Goal: Information Seeking & Learning: Learn about a topic

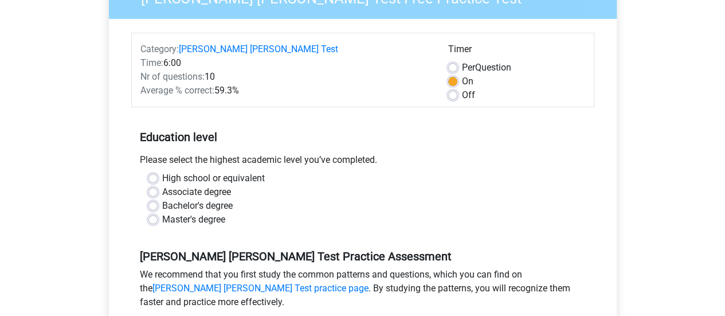
scroll to position [131, 0]
click at [162, 185] on label "Associate degree" at bounding box center [196, 192] width 69 height 14
click at [153, 185] on input "Associate degree" at bounding box center [153, 190] width 9 height 11
radio input "true"
click at [162, 198] on label "Bachelor's degree" at bounding box center [197, 205] width 71 height 14
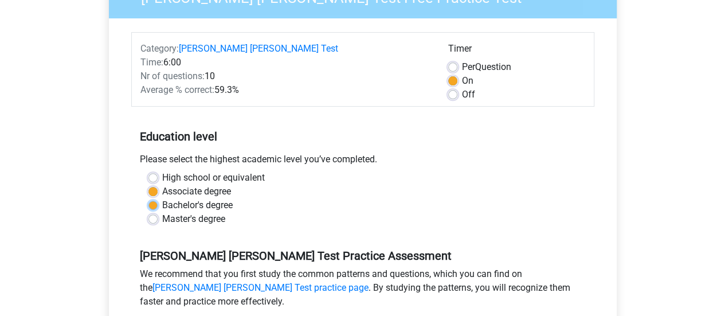
click at [150, 198] on input "Bachelor's degree" at bounding box center [153, 203] width 9 height 11
radio input "true"
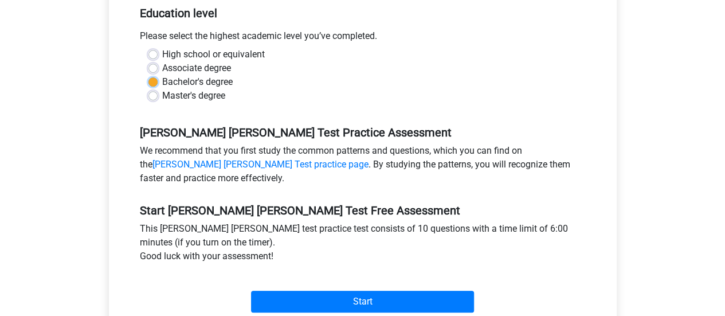
scroll to position [255, 0]
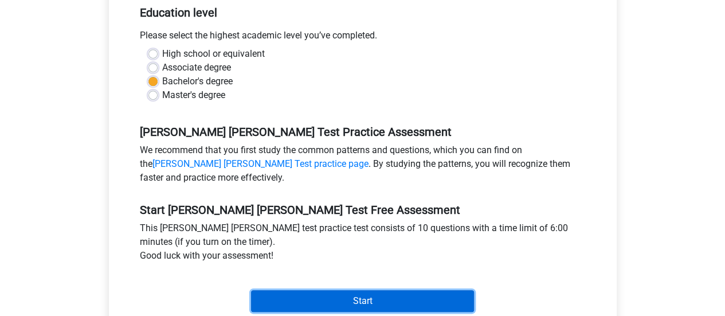
click at [352, 290] on input "Start" at bounding box center [362, 301] width 223 height 22
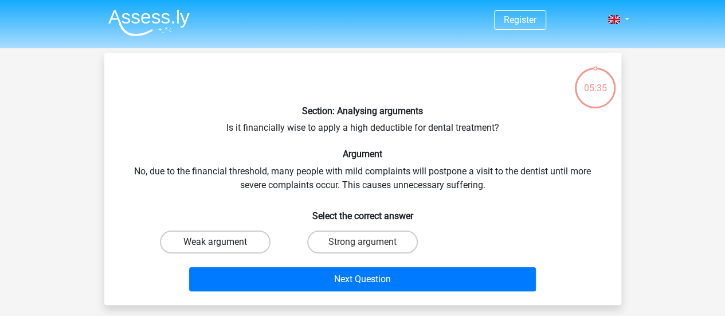
click at [235, 235] on label "Weak argument" at bounding box center [215, 242] width 111 height 23
click at [222, 242] on input "Weak argument" at bounding box center [218, 245] width 7 height 7
radio input "true"
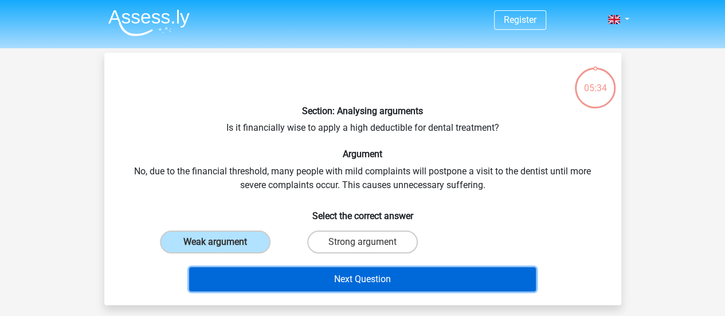
click at [323, 288] on button "Next Question" at bounding box center [362, 279] width 347 height 24
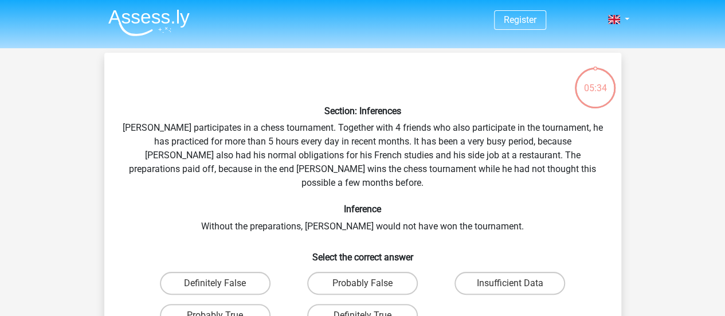
scroll to position [53, 0]
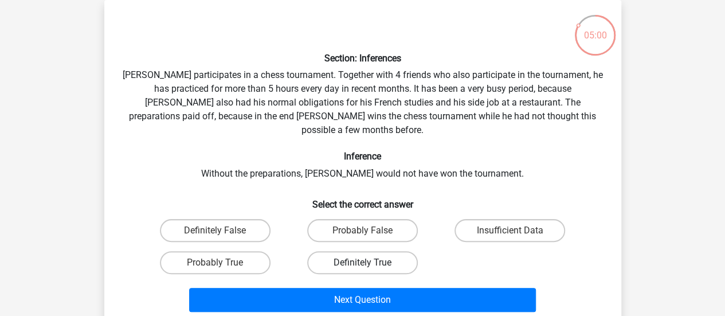
click at [381, 251] on label "Definitely True" at bounding box center [362, 262] width 111 height 23
click at [370, 263] on input "Definitely True" at bounding box center [365, 266] width 7 height 7
radio input "true"
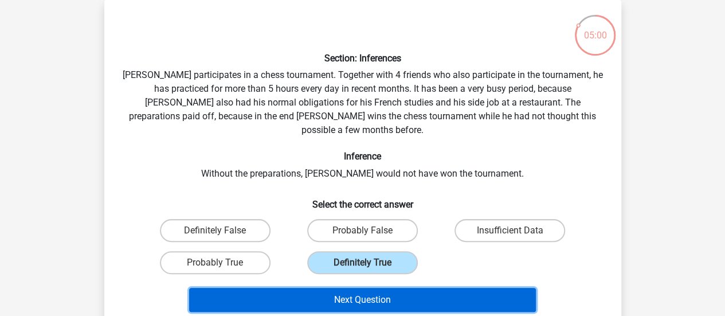
click at [377, 288] on button "Next Question" at bounding box center [362, 300] width 347 height 24
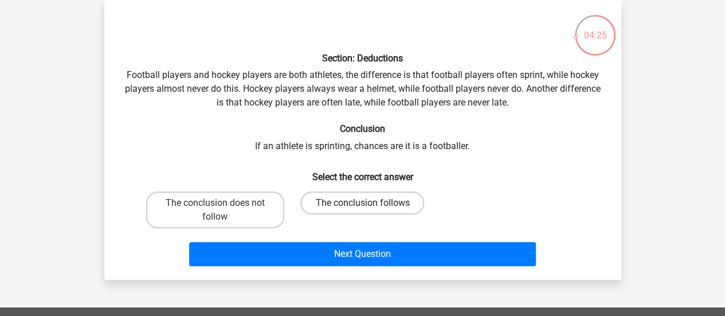
click at [374, 200] on label "The conclusion follows" at bounding box center [362, 203] width 124 height 23
click at [370, 203] on input "The conclusion follows" at bounding box center [365, 206] width 7 height 7
radio input "true"
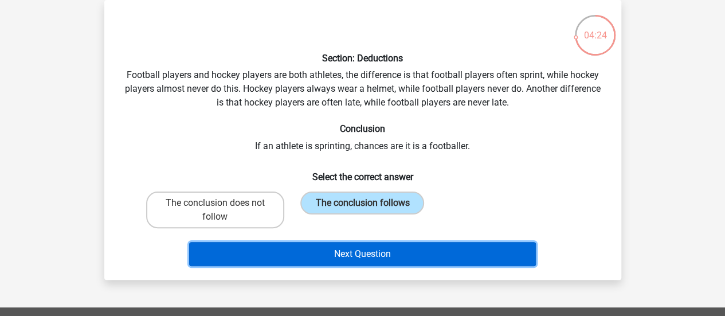
click at [372, 252] on button "Next Question" at bounding box center [362, 254] width 347 height 24
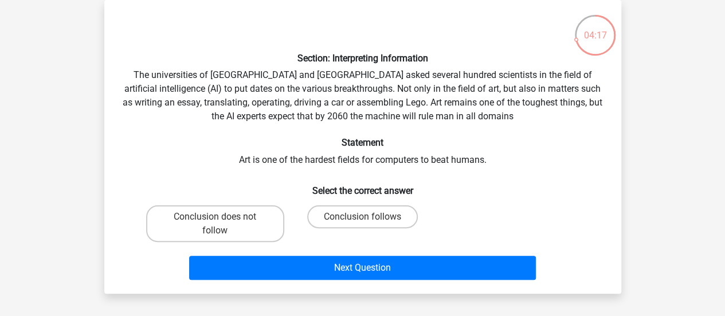
click at [368, 231] on div "Conclusion follows" at bounding box center [363, 223] width 138 height 37
click at [366, 225] on label "Conclusion follows" at bounding box center [362, 216] width 111 height 23
click at [366, 224] on input "Conclusion follows" at bounding box center [365, 220] width 7 height 7
radio input "true"
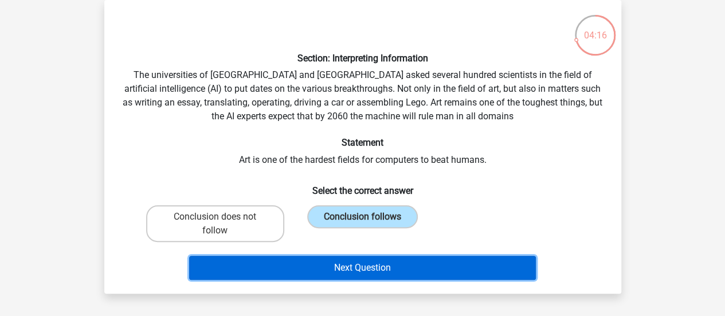
click at [386, 265] on button "Next Question" at bounding box center [362, 268] width 347 height 24
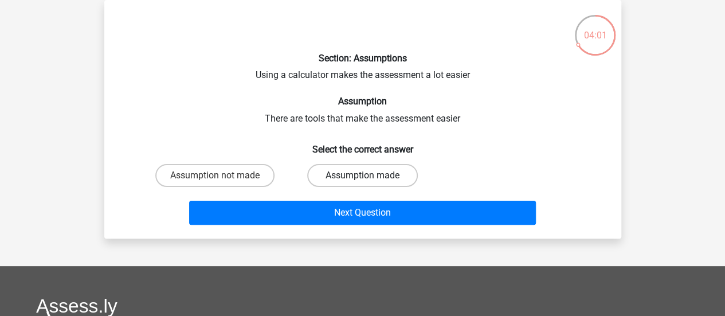
click at [352, 169] on label "Assumption made" at bounding box center [362, 175] width 111 height 23
click at [362, 175] on input "Assumption made" at bounding box center [365, 178] width 7 height 7
radio input "true"
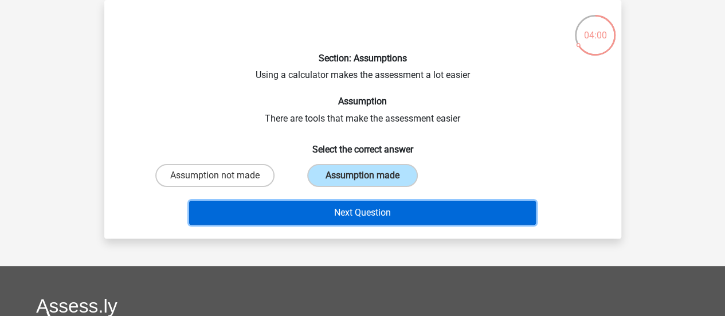
click at [377, 212] on button "Next Question" at bounding box center [362, 213] width 347 height 24
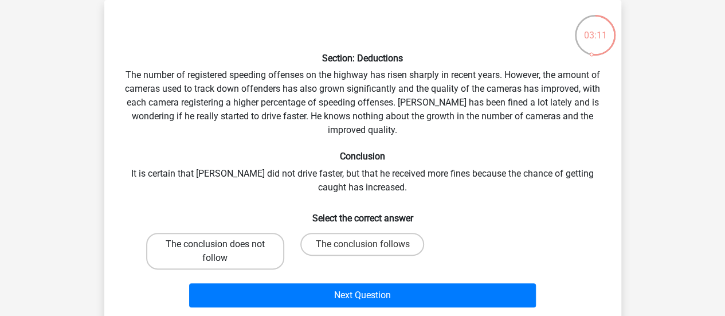
click at [236, 249] on label "The conclusion does not follow" at bounding box center [215, 251] width 138 height 37
click at [222, 249] on input "The conclusion does not follow" at bounding box center [218, 247] width 7 height 7
radio input "true"
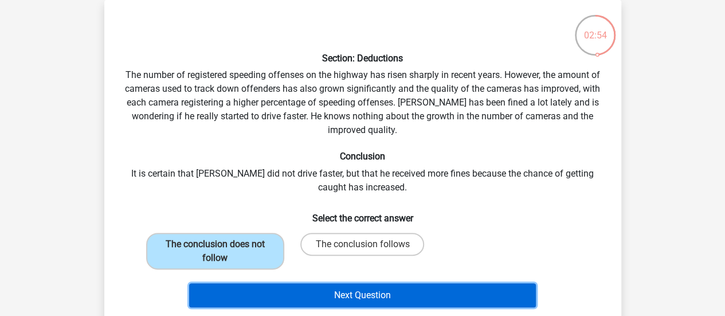
click at [329, 292] on button "Next Question" at bounding box center [362, 295] width 347 height 24
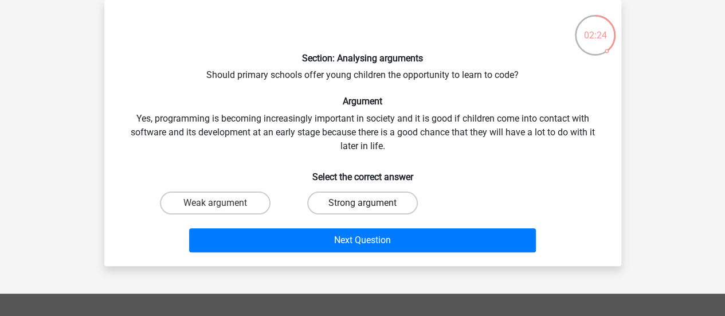
click at [342, 208] on label "Strong argument" at bounding box center [362, 203] width 111 height 23
click at [362, 208] on input "Strong argument" at bounding box center [365, 206] width 7 height 7
radio input "true"
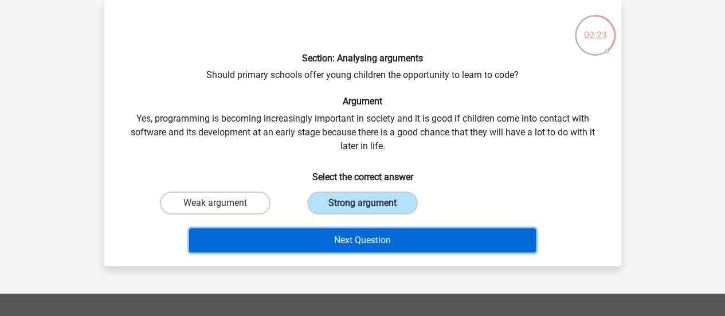
click at [360, 235] on button "Next Question" at bounding box center [362, 240] width 347 height 24
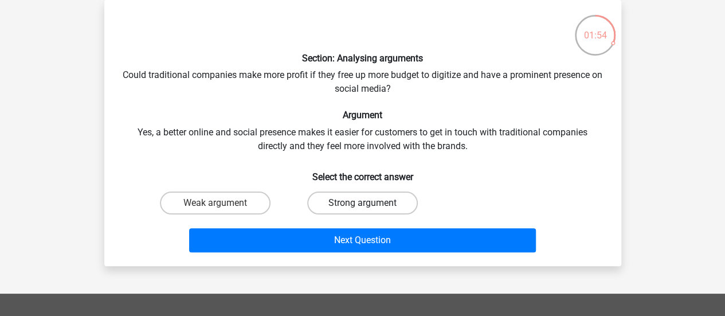
click at [367, 201] on label "Strong argument" at bounding box center [362, 203] width 111 height 23
click at [367, 203] on input "Strong argument" at bounding box center [365, 206] width 7 height 7
radio input "true"
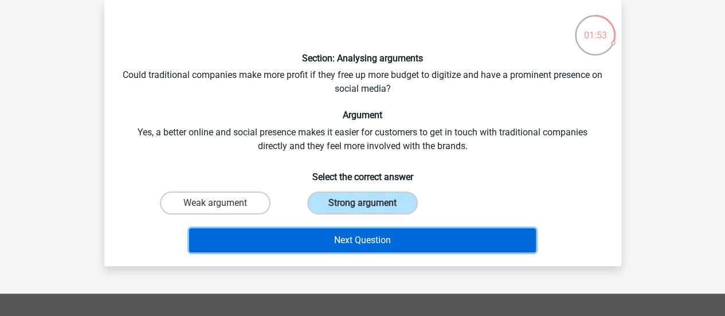
click at [365, 235] on button "Next Question" at bounding box center [362, 240] width 347 height 24
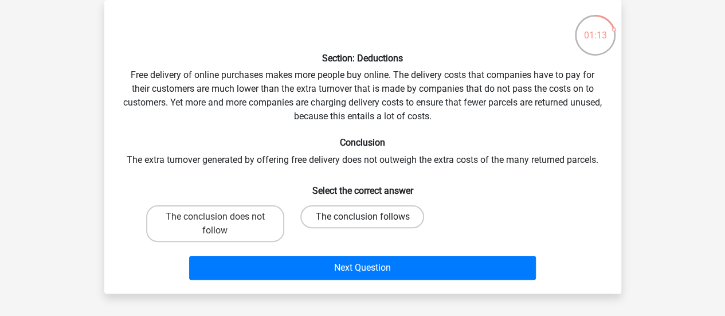
click at [372, 220] on label "The conclusion follows" at bounding box center [362, 216] width 124 height 23
click at [370, 220] on input "The conclusion follows" at bounding box center [365, 220] width 7 height 7
radio input "true"
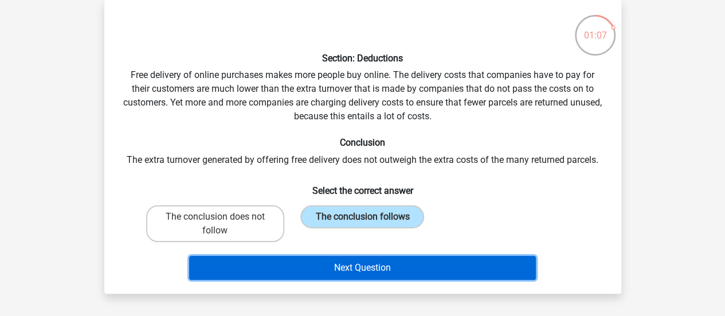
click at [347, 261] on button "Next Question" at bounding box center [362, 268] width 347 height 24
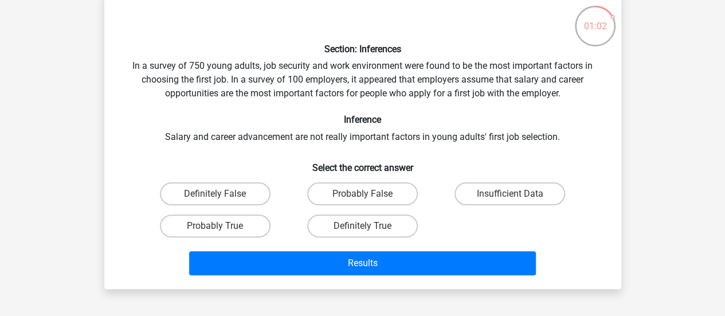
scroll to position [69, 0]
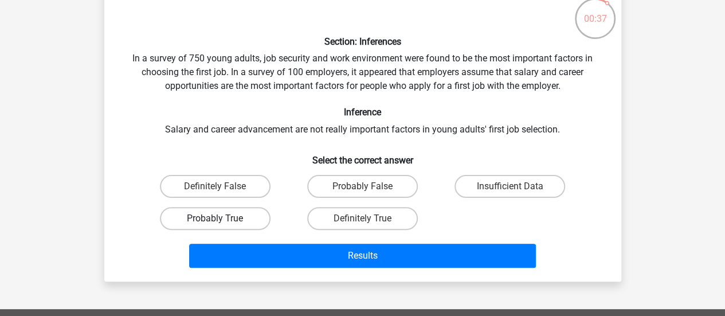
click at [236, 220] on label "Probably True" at bounding box center [215, 218] width 111 height 23
click at [222, 220] on input "Probably True" at bounding box center [218, 221] width 7 height 7
radio input "true"
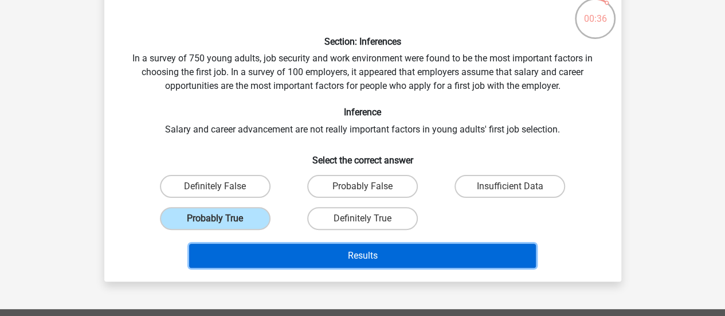
click at [360, 260] on button "Results" at bounding box center [362, 256] width 347 height 24
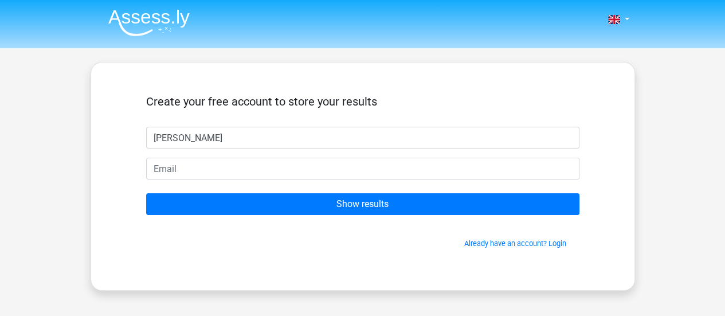
type input "[PERSON_NAME]"
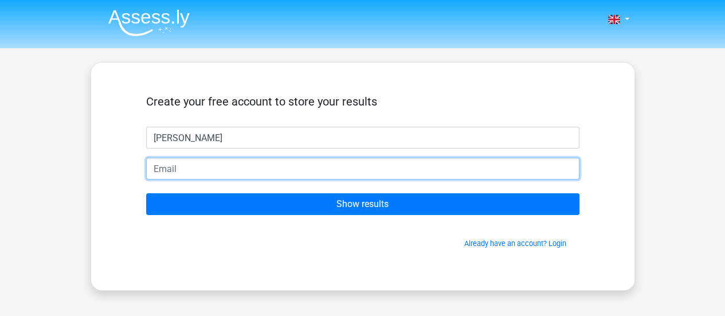
click at [235, 161] on input "email" at bounding box center [363, 169] width 434 height 22
type input "[EMAIL_ADDRESS][DOMAIN_NAME]"
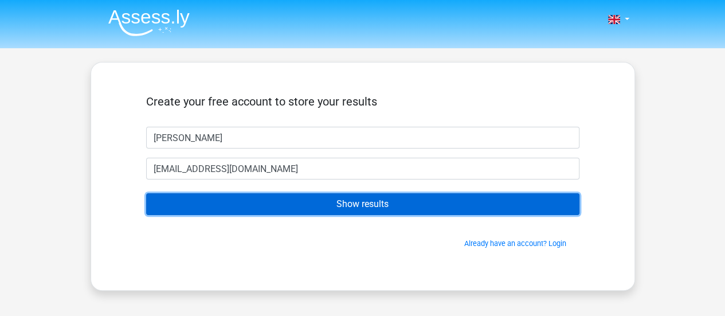
click at [296, 201] on input "Show results" at bounding box center [363, 204] width 434 height 22
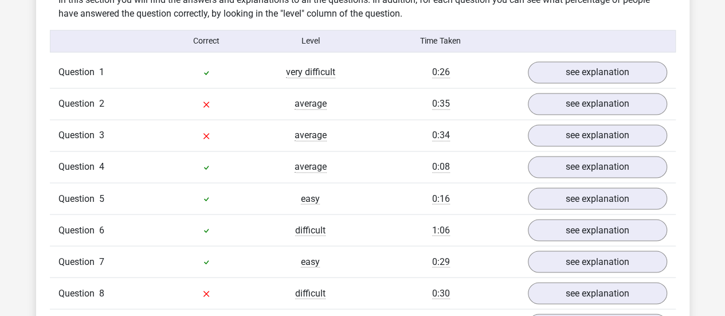
scroll to position [914, 0]
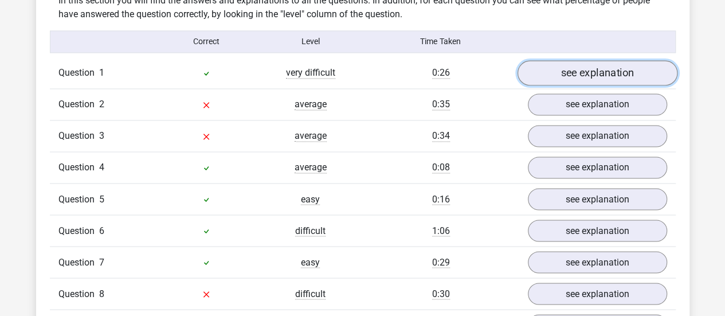
click at [592, 71] on link "see explanation" at bounding box center [597, 72] width 160 height 25
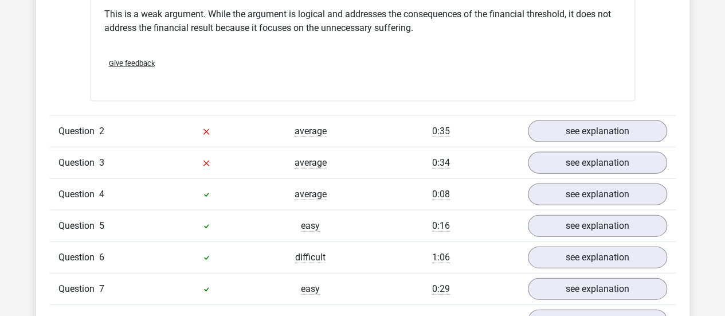
scroll to position [1193, 0]
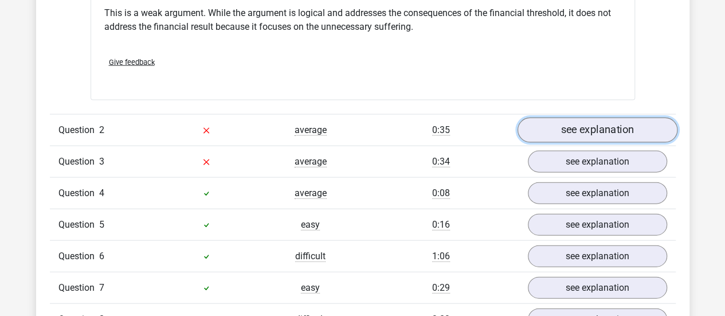
click at [591, 119] on link "see explanation" at bounding box center [597, 130] width 160 height 25
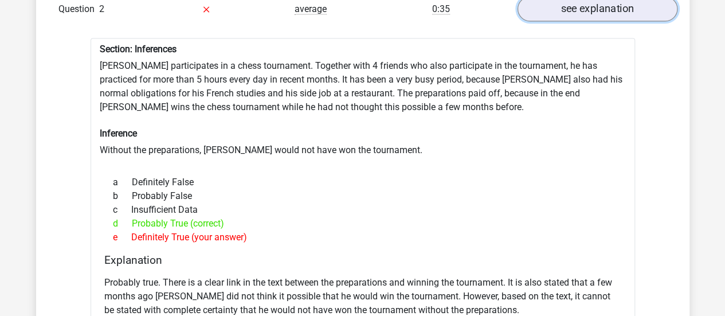
scroll to position [1314, 0]
click at [577, 6] on link "see explanation" at bounding box center [597, 8] width 160 height 25
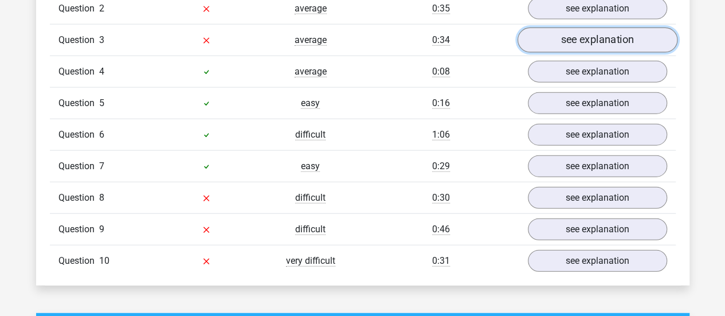
click at [568, 34] on link "see explanation" at bounding box center [597, 40] width 160 height 25
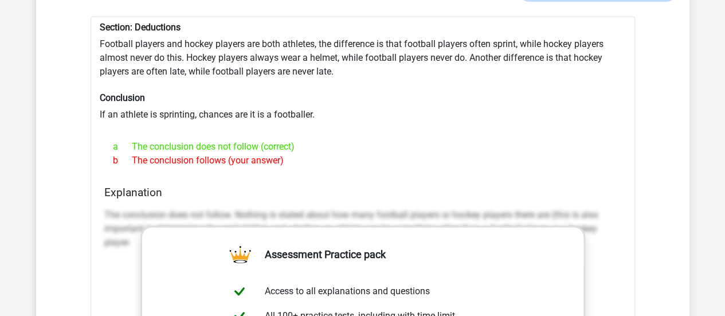
scroll to position [1370, 0]
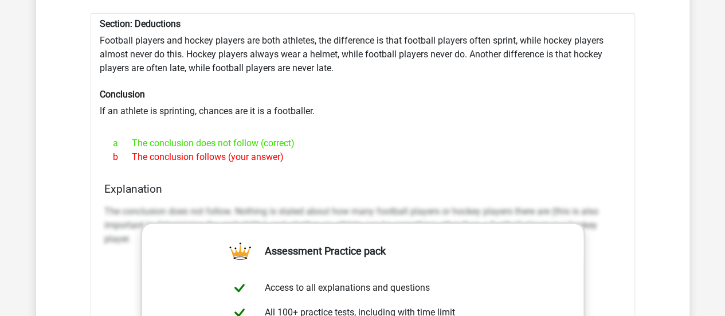
drag, startPoint x: 568, startPoint y: 34, endPoint x: 631, endPoint y: 77, distance: 76.3
click at [631, 77] on div "Section: Deductions Football players and hockey players are both athletes, the …" at bounding box center [363, 305] width 545 height 584
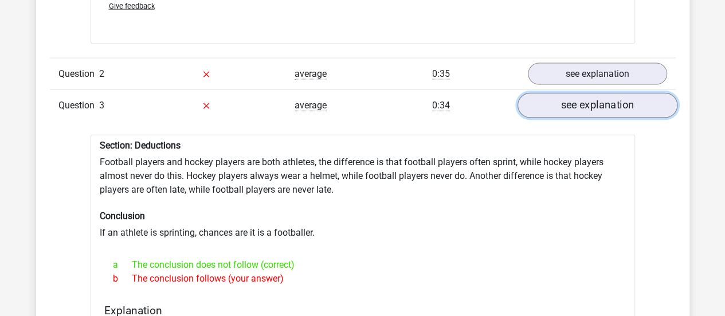
click at [573, 95] on link "see explanation" at bounding box center [597, 105] width 160 height 25
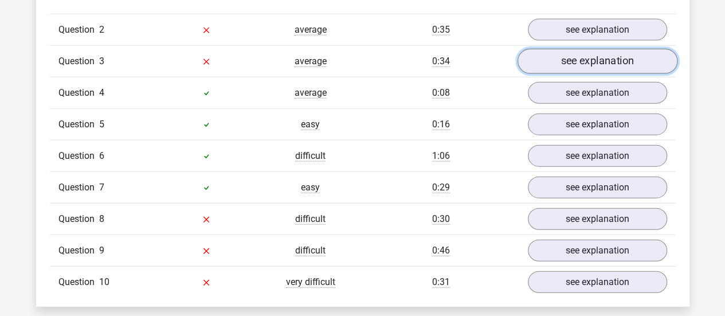
scroll to position [1292, 0]
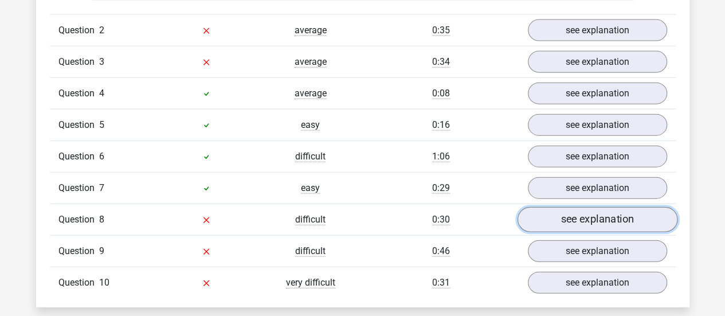
click at [576, 208] on link "see explanation" at bounding box center [597, 219] width 160 height 25
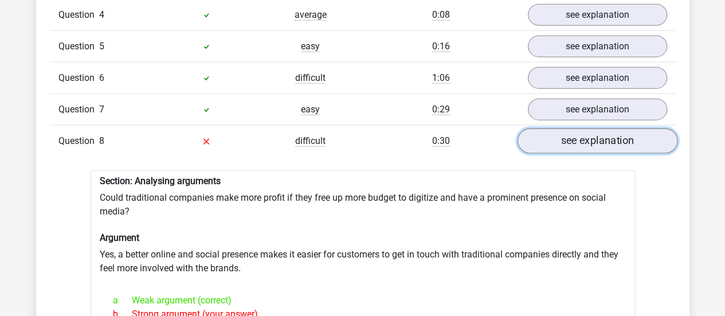
scroll to position [1403, 0]
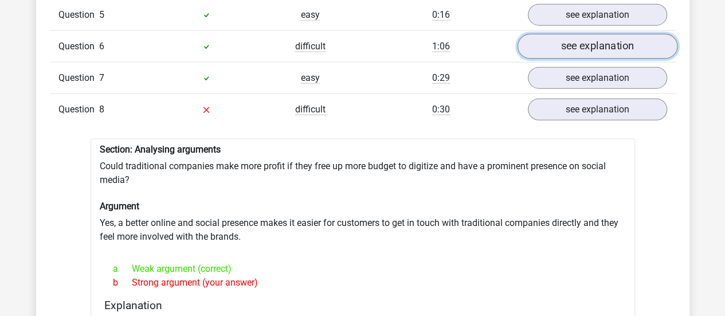
click at [588, 38] on link "see explanation" at bounding box center [597, 46] width 160 height 25
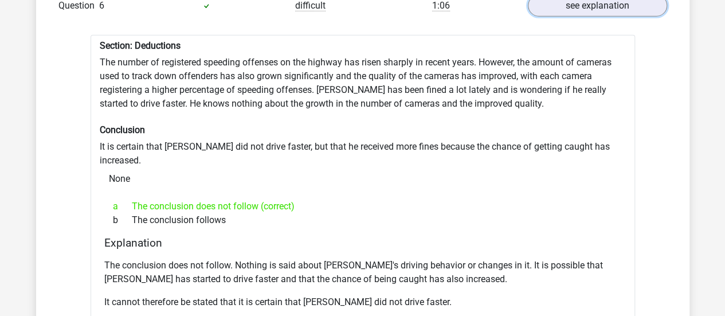
scroll to position [1422, 0]
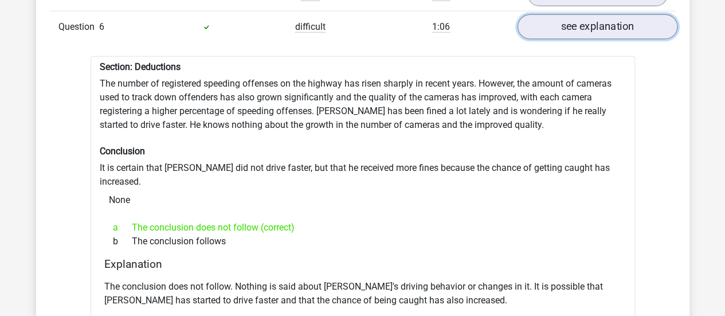
click at [568, 14] on link "see explanation" at bounding box center [597, 26] width 160 height 25
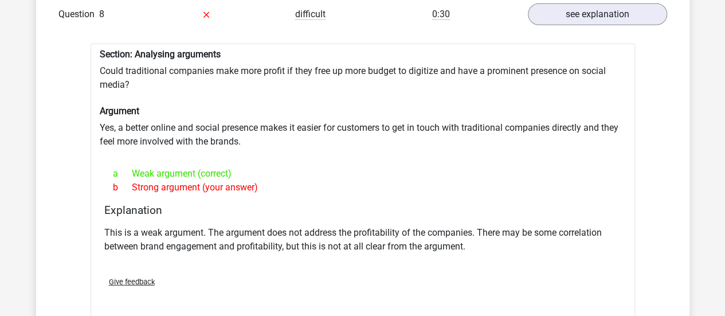
scroll to position [1460, 0]
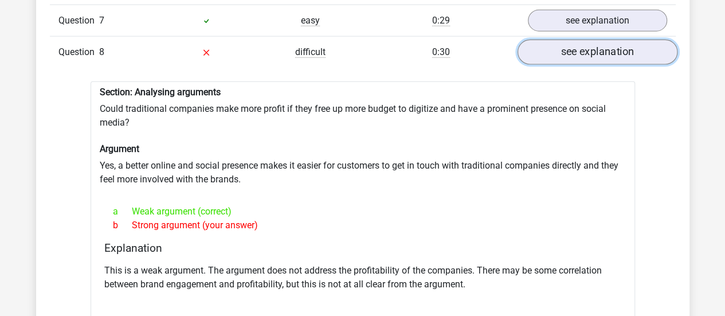
click at [585, 43] on link "see explanation" at bounding box center [597, 52] width 160 height 25
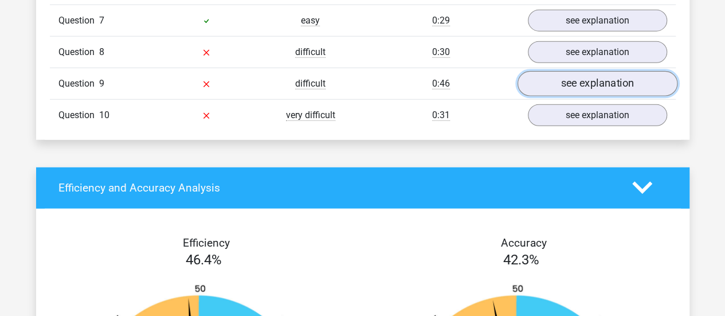
click at [572, 74] on link "see explanation" at bounding box center [597, 83] width 160 height 25
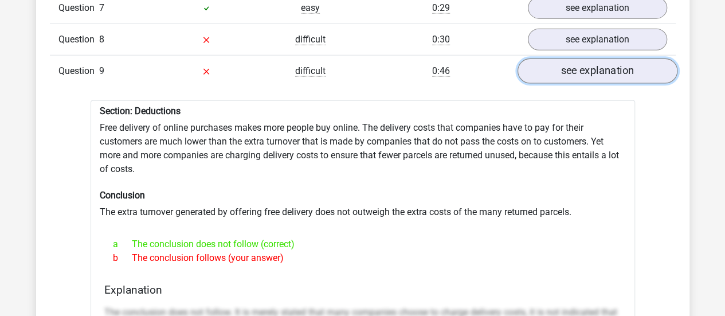
scroll to position [1472, 0]
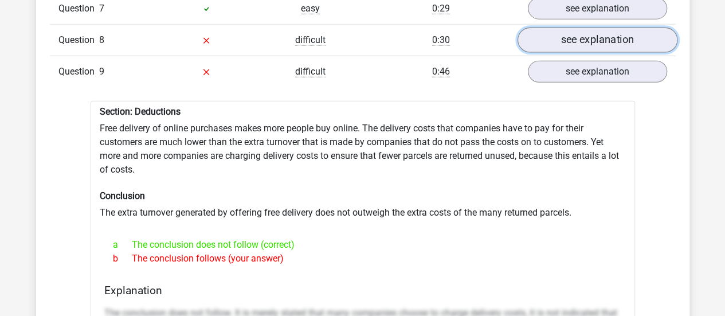
click at [567, 34] on link "see explanation" at bounding box center [597, 40] width 160 height 25
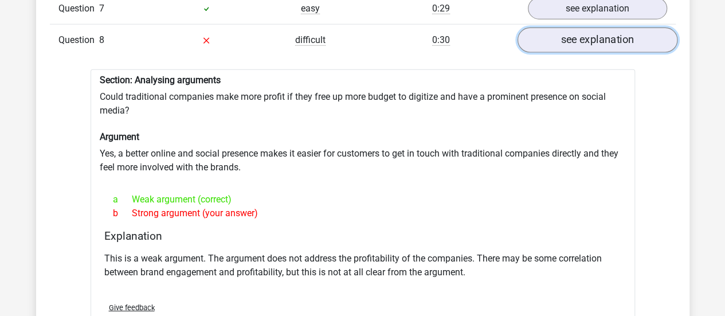
click at [569, 30] on link "see explanation" at bounding box center [597, 40] width 160 height 25
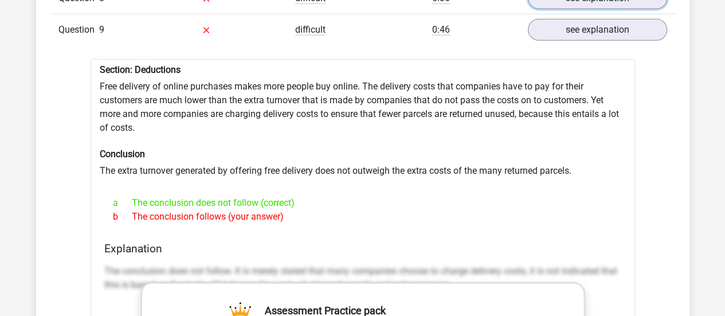
scroll to position [1518, 0]
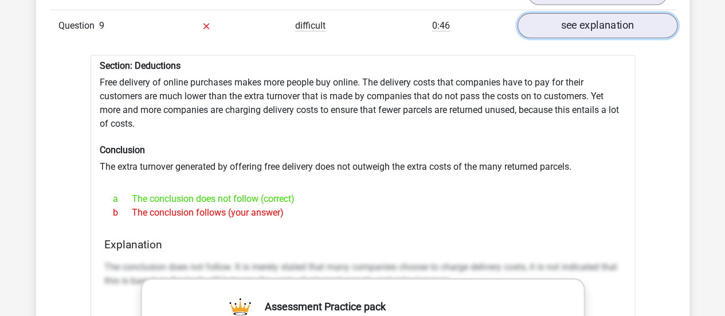
click at [564, 16] on link "see explanation" at bounding box center [597, 25] width 160 height 25
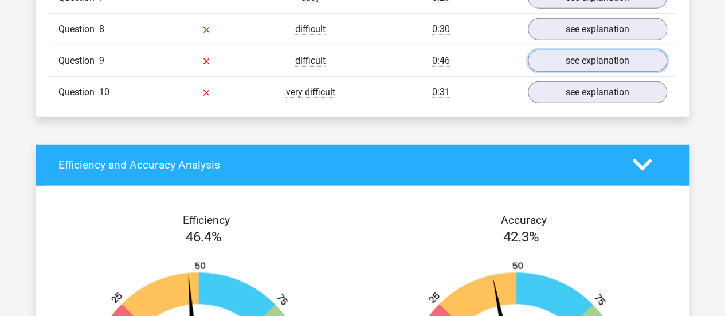
scroll to position [1474, 0]
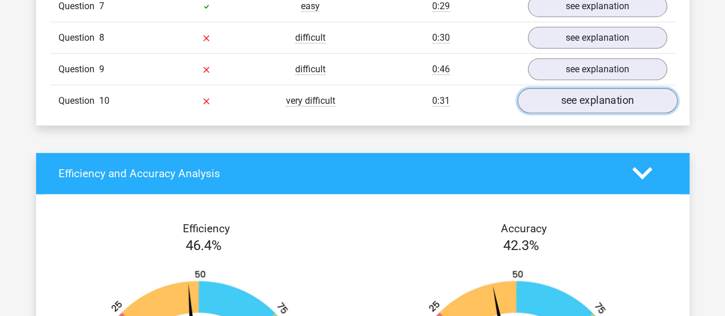
click at [573, 88] on link "see explanation" at bounding box center [597, 100] width 160 height 25
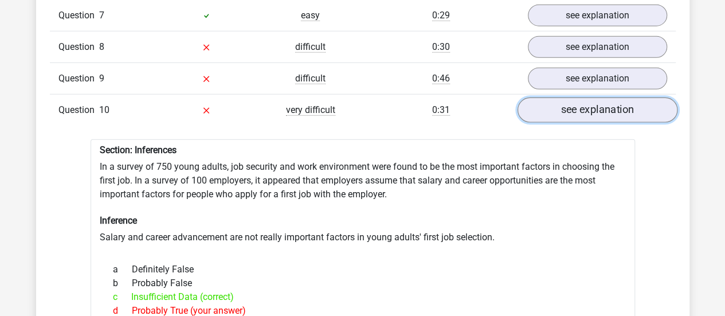
scroll to position [1462, 0]
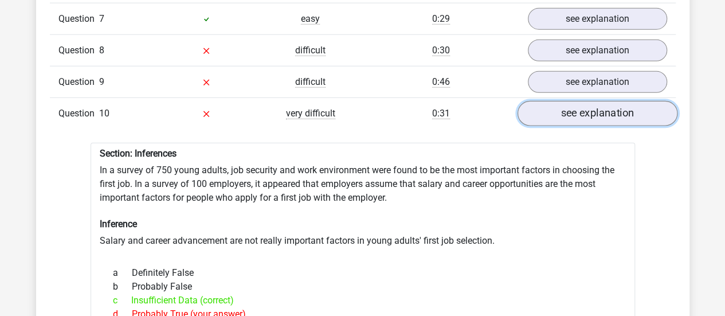
click at [572, 101] on link "see explanation" at bounding box center [597, 113] width 160 height 25
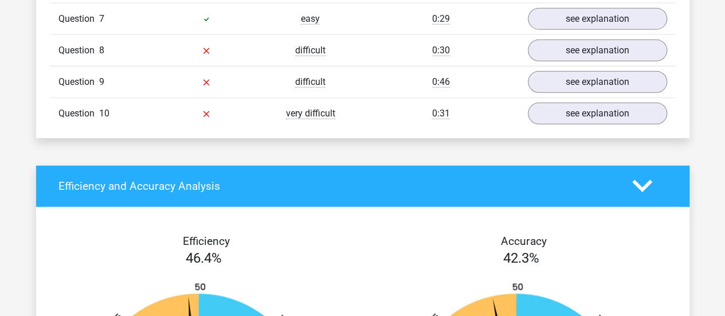
click at [570, 79] on div "Question 9 difficult 0:46 see explanation" at bounding box center [363, 82] width 626 height 32
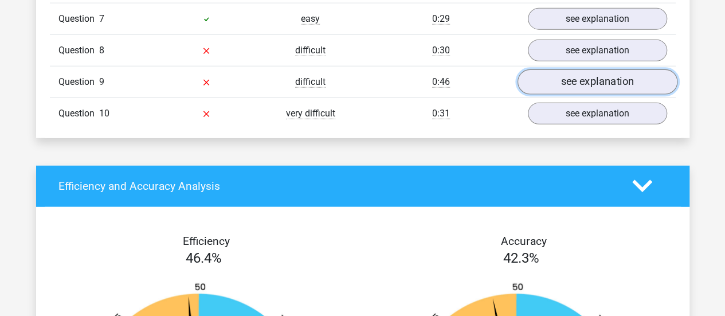
click at [566, 74] on link "see explanation" at bounding box center [597, 81] width 160 height 25
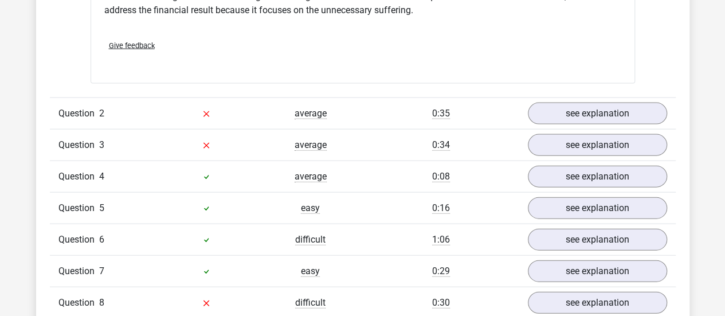
scroll to position [1186, 0]
